Goal: Navigation & Orientation: Find specific page/section

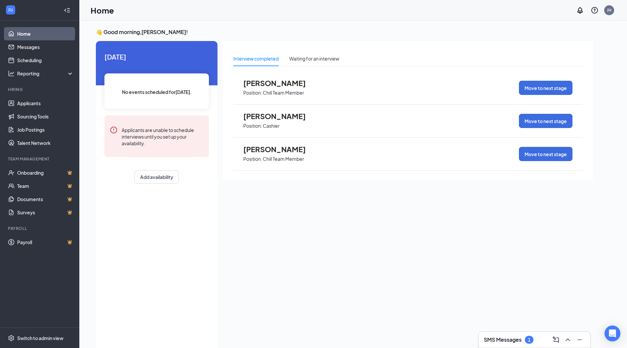
click at [509, 341] on h3 "SMS Messages" at bounding box center [503, 339] width 38 height 7
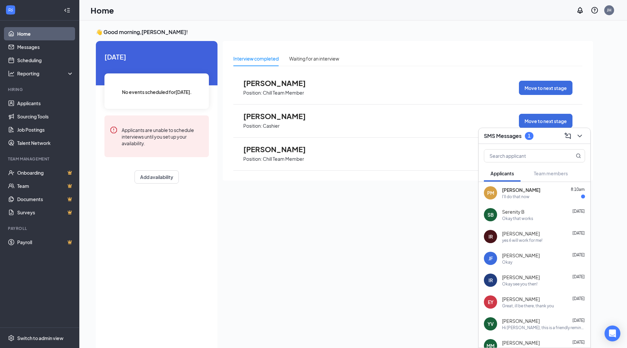
click at [523, 194] on div "I'll do that now" at bounding box center [515, 197] width 27 height 6
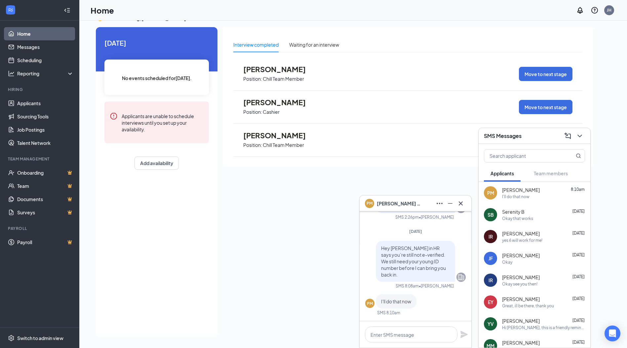
scroll to position [-66, 0]
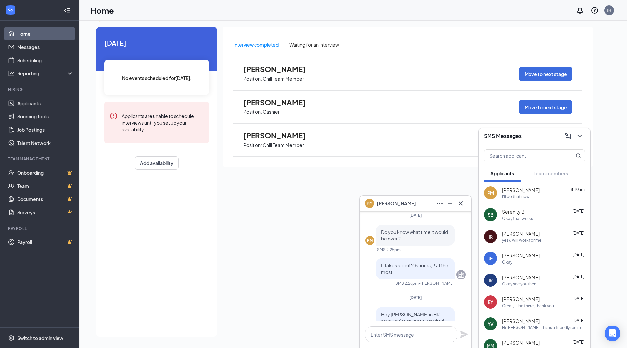
click at [416, 206] on div "PM [PERSON_NAME]" at bounding box center [415, 203] width 101 height 11
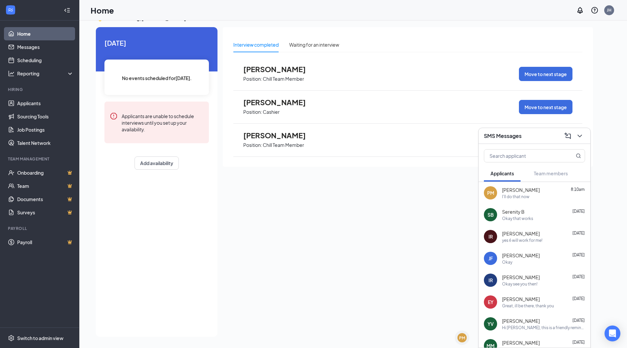
scroll to position [0, 0]
click at [23, 33] on link "Home" at bounding box center [45, 33] width 57 height 13
click at [513, 213] on span "Serenity B" at bounding box center [513, 211] width 22 height 7
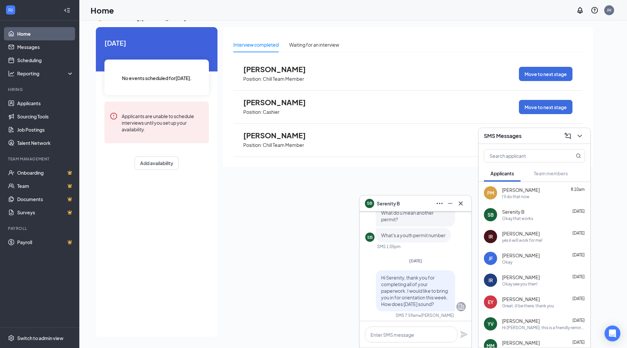
scroll to position [-132, 0]
click at [420, 201] on div "SB Serenity B" at bounding box center [415, 203] width 101 height 11
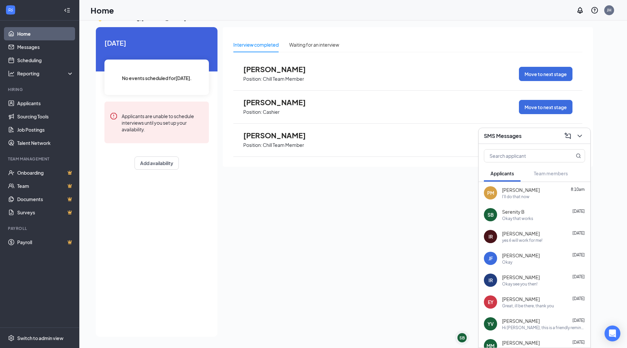
scroll to position [0, 0]
click at [547, 134] on div "SMS Messages" at bounding box center [534, 136] width 101 height 10
